Goal: Check status: Check status

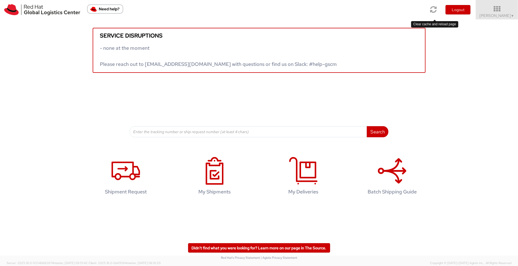
click at [432, 9] on icon at bounding box center [433, 10] width 7 height 8
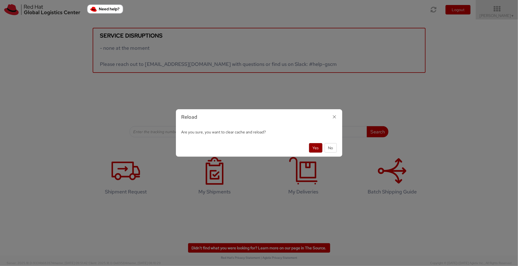
click at [315, 148] on button "Yes" at bounding box center [315, 147] width 13 height 9
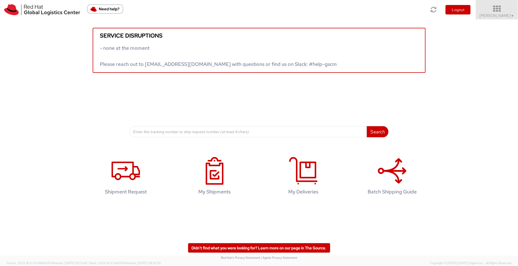
click at [504, 12] on icon at bounding box center [497, 9] width 49 height 8
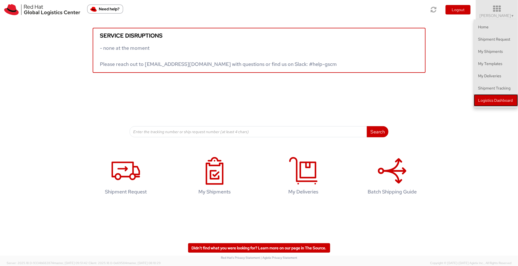
click at [499, 98] on link "Logistics Dashboard" at bounding box center [496, 100] width 44 height 12
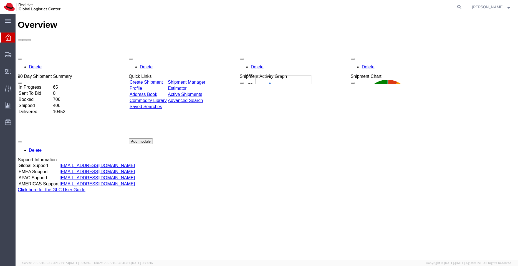
click at [203, 79] on link "Shipment Manager" at bounding box center [186, 81] width 37 height 5
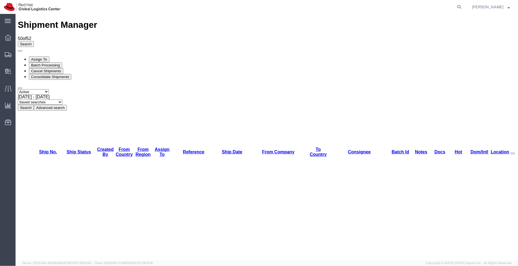
click at [62, 99] on select "Saved searches APAC EMEA [GEOGRAPHIC_DATA] [GEOGRAPHIC_DATA] - Inbounds NA/LATM" at bounding box center [39, 101] width 45 height 5
select select "APAC"
click at [62, 99] on select "Saved searches APAC EMEA [GEOGRAPHIC_DATA] [GEOGRAPHIC_DATA] - Inbounds NA/LATM" at bounding box center [39, 101] width 45 height 5
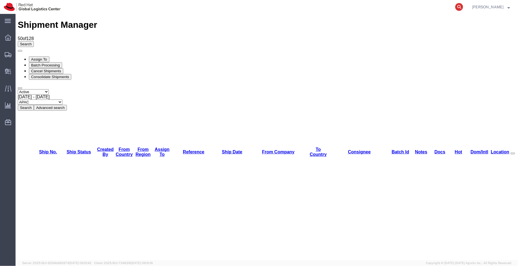
click at [462, 7] on icon at bounding box center [459, 7] width 8 height 8
paste input "53589091964"
type input "53589091964"
click at [462, 7] on icon at bounding box center [459, 7] width 8 height 8
